Goal: Task Accomplishment & Management: Manage account settings

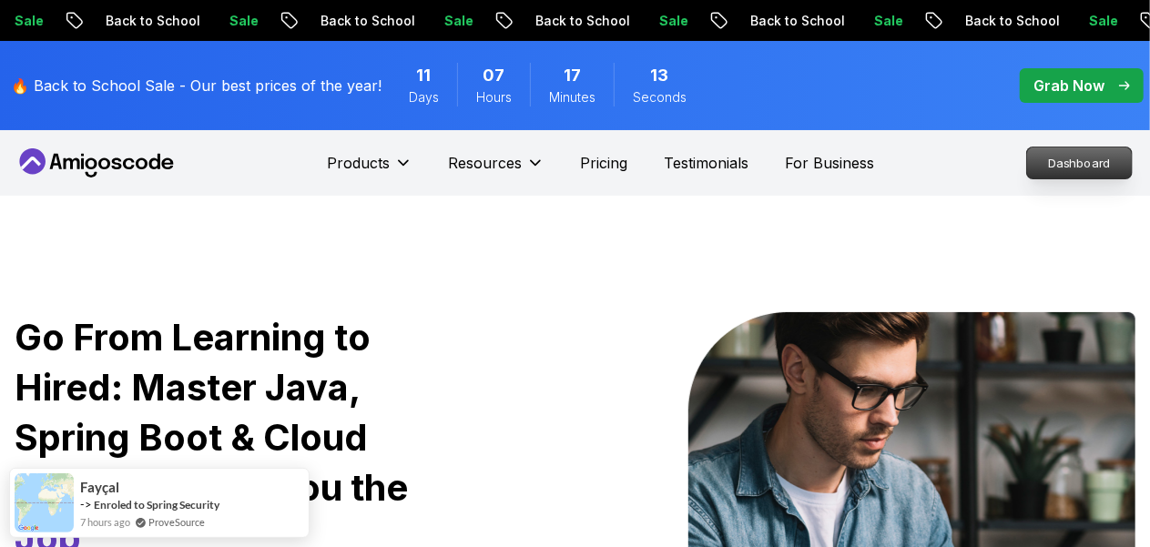
click at [1043, 152] on p "Dashboard" at bounding box center [1079, 163] width 105 height 31
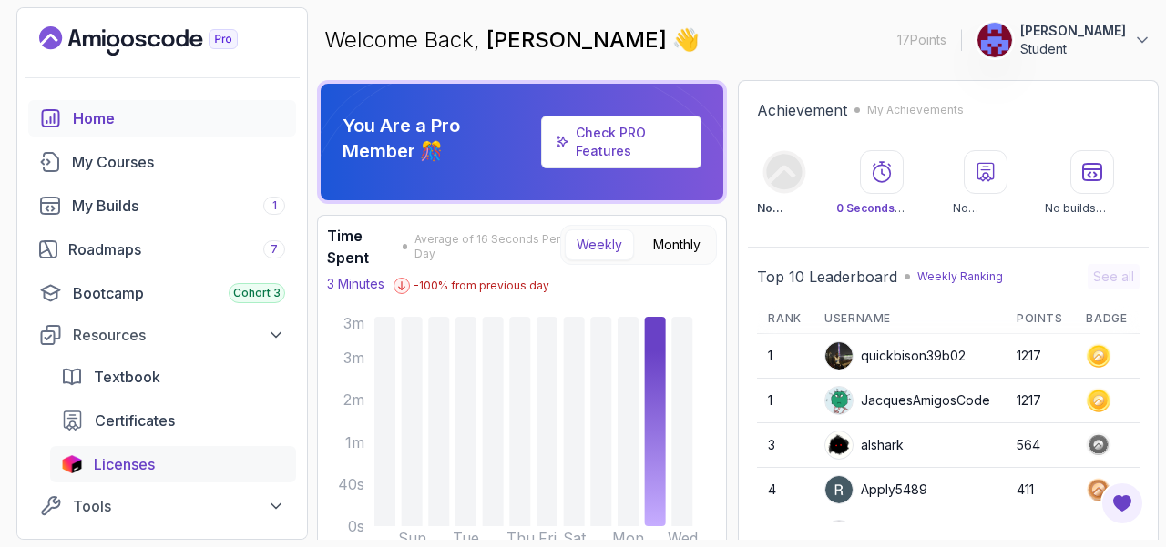
click at [163, 466] on div "Licenses" at bounding box center [189, 464] width 191 height 22
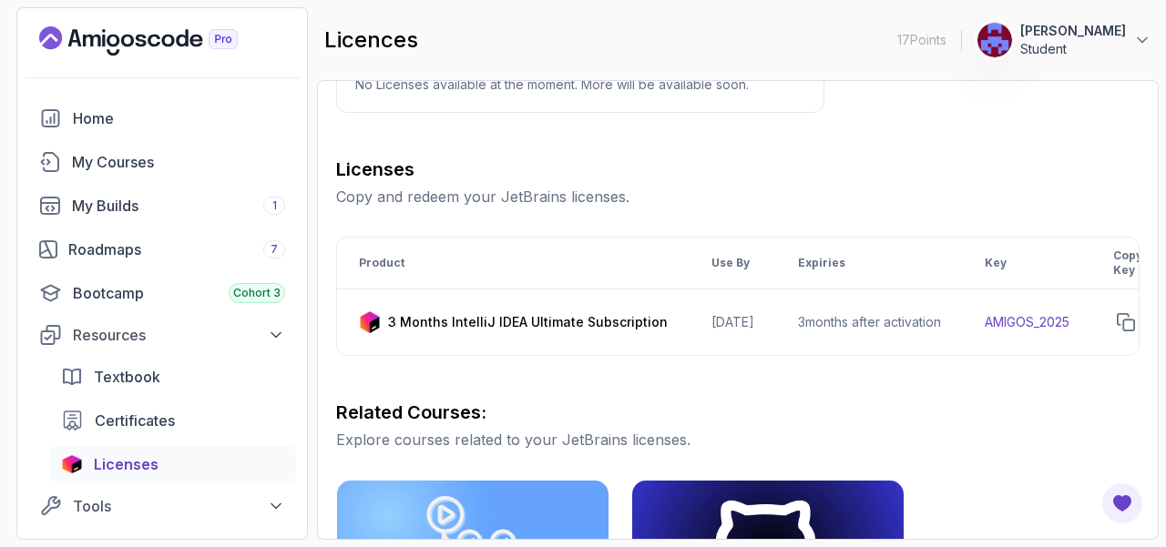
scroll to position [175, 0]
click at [1040, 319] on td "AMIGOS_2025" at bounding box center [1026, 323] width 128 height 66
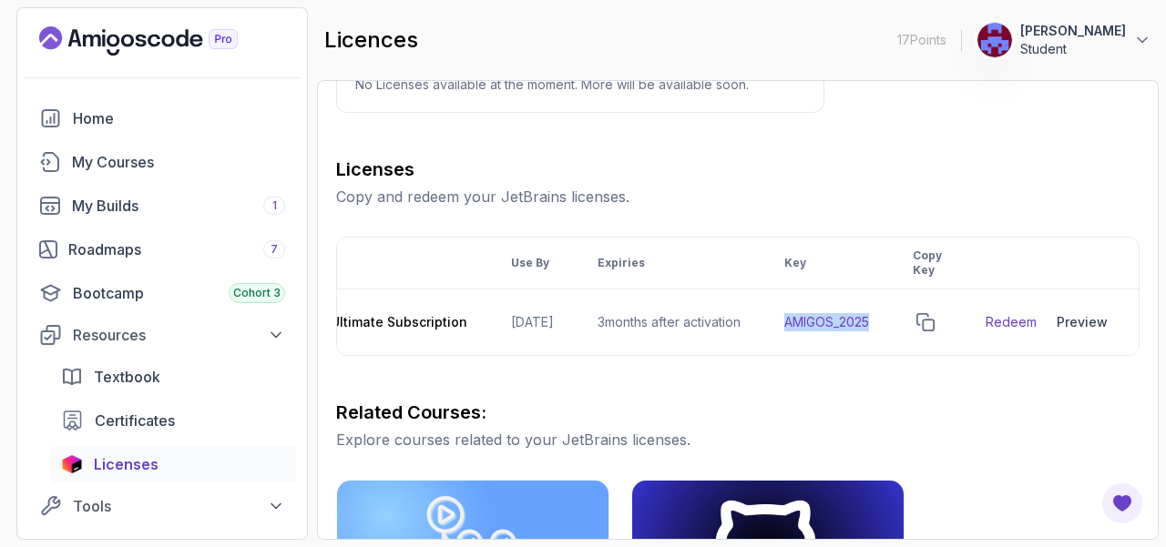
scroll to position [0, 222]
click at [926, 327] on icon "copy-button" at bounding box center [925, 322] width 18 height 18
click at [996, 316] on link "Redeem" at bounding box center [1010, 322] width 51 height 18
